Goal: Task Accomplishment & Management: Complete application form

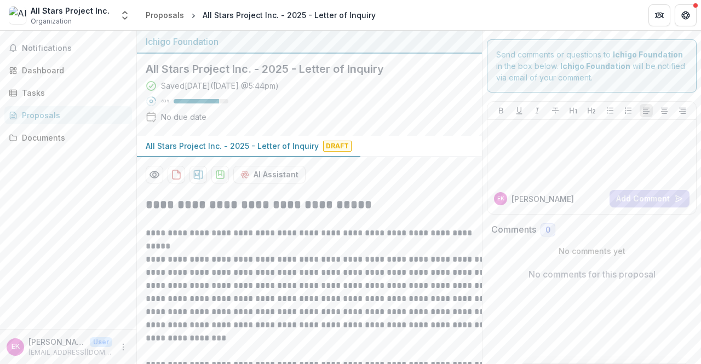
scroll to position [720, 0]
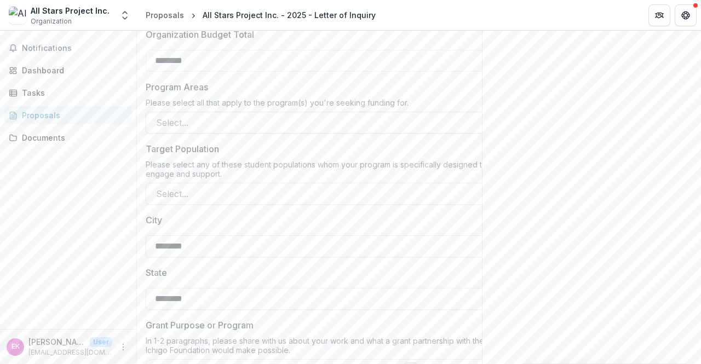
click at [248, 124] on div at bounding box center [311, 122] width 310 height 15
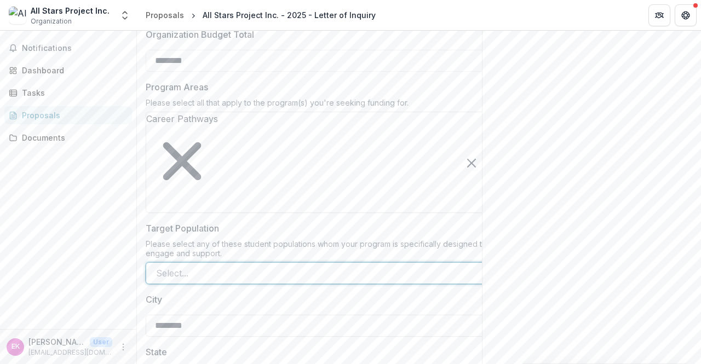
click at [255, 266] on div at bounding box center [311, 273] width 310 height 15
click at [150, 353] on div at bounding box center [148, 360] width 3 height 15
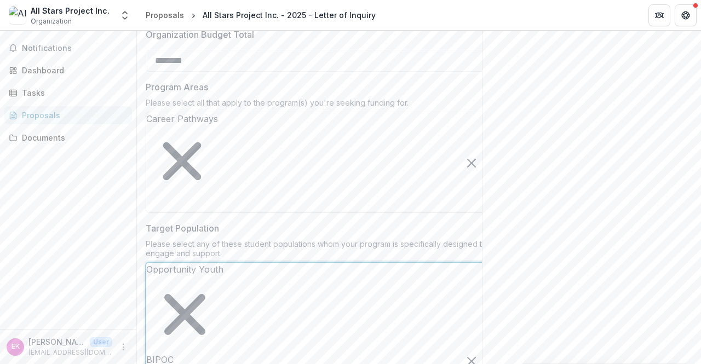
scroll to position [35, 0]
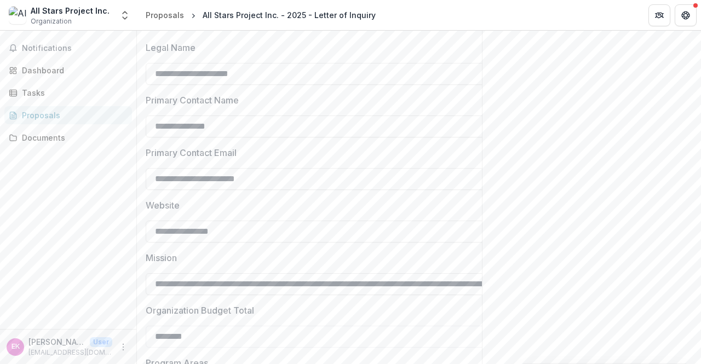
scroll to position [415, 0]
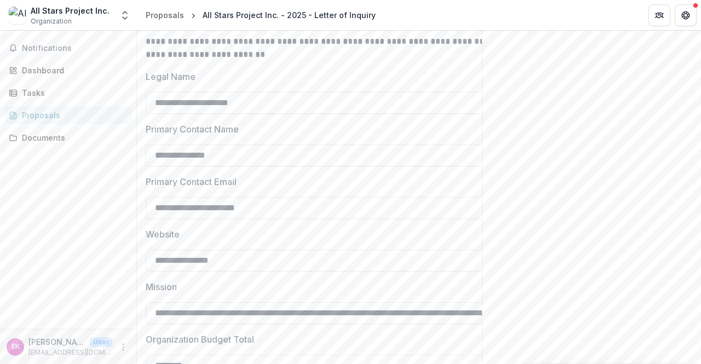
drag, startPoint x: 211, startPoint y: 257, endPoint x: 145, endPoint y: 255, distance: 66.3
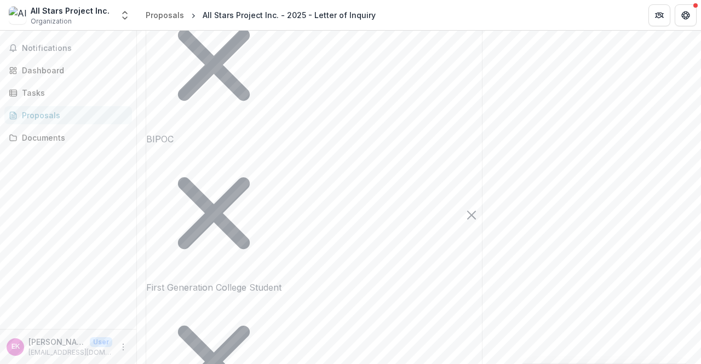
scroll to position [1494, 0]
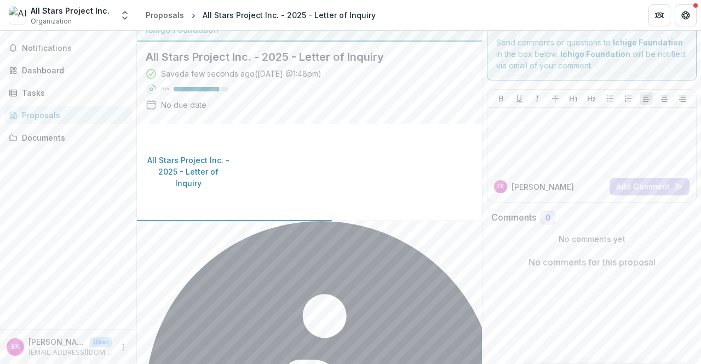
scroll to position [203, 0]
click at [66, 46] on span "Notifications" at bounding box center [73, 48] width 102 height 9
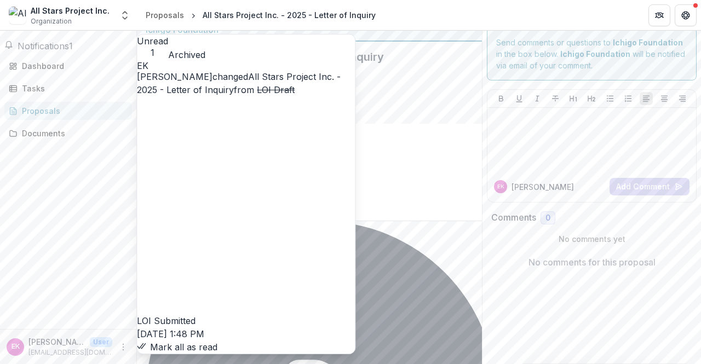
click at [217, 341] on button "Mark all as read" at bounding box center [177, 347] width 81 height 13
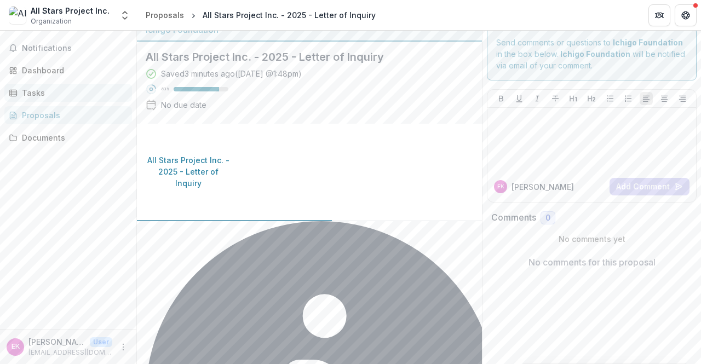
click at [70, 94] on div "Tasks" at bounding box center [72, 93] width 101 height 12
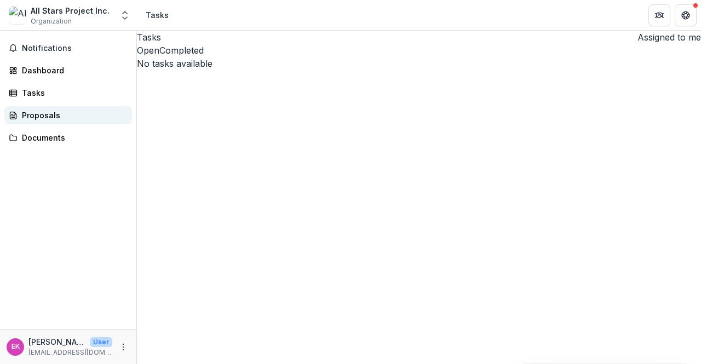
click at [69, 111] on div "Proposals" at bounding box center [72, 116] width 101 height 12
